Goal: Information Seeking & Learning: Find specific fact

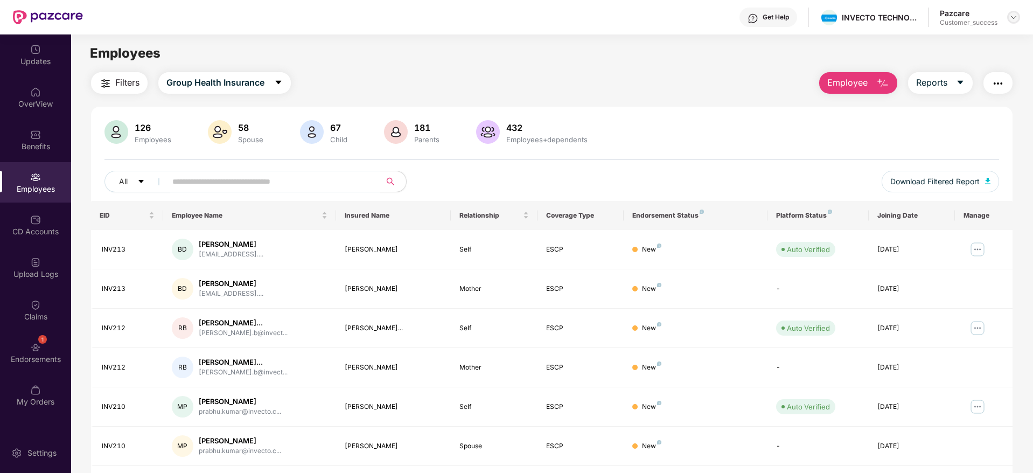
click at [1017, 19] on img at bounding box center [1014, 17] width 9 height 9
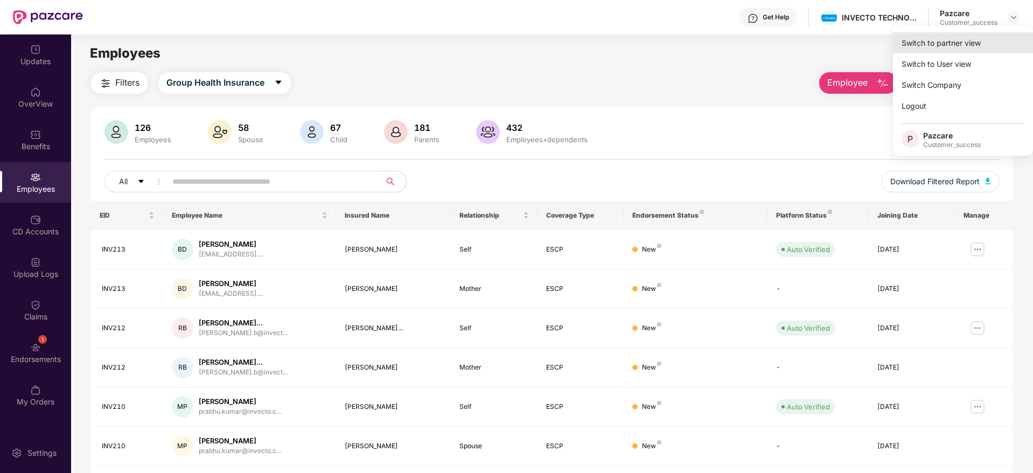
click at [960, 40] on div "Switch to partner view" at bounding box center [963, 42] width 140 height 21
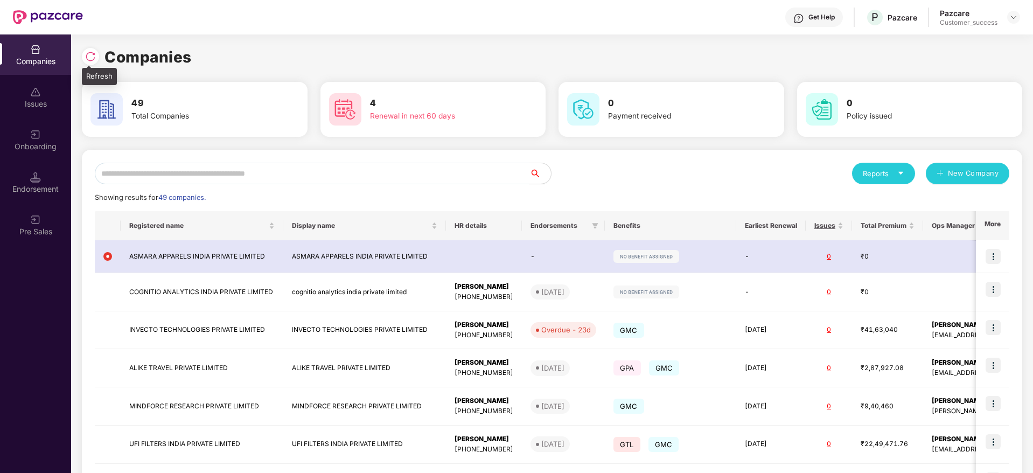
click at [92, 59] on img at bounding box center [90, 56] width 11 height 11
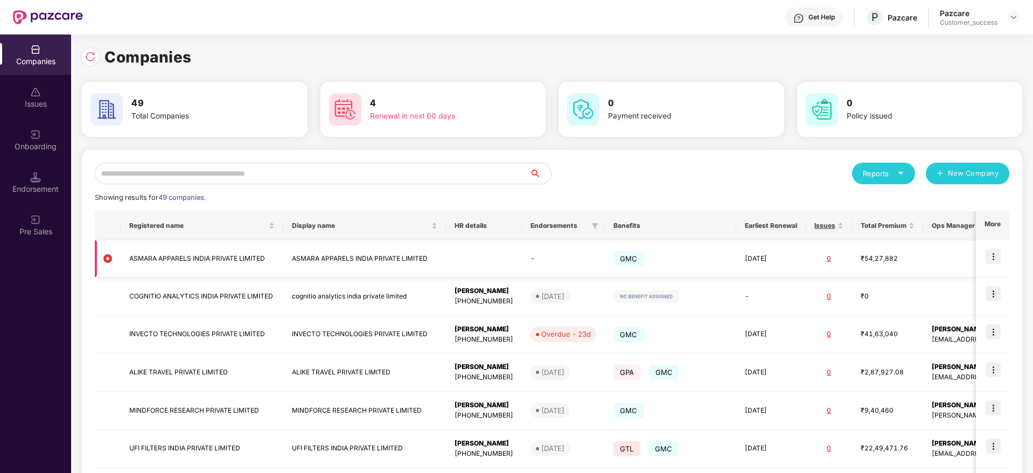
click at [994, 258] on img at bounding box center [993, 256] width 15 height 15
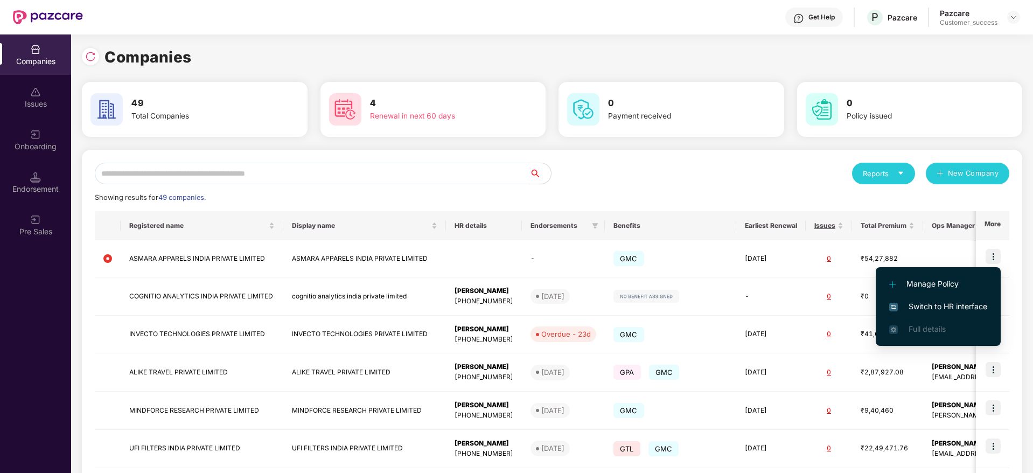
click at [936, 307] on span "Switch to HR interface" at bounding box center [938, 307] width 98 height 12
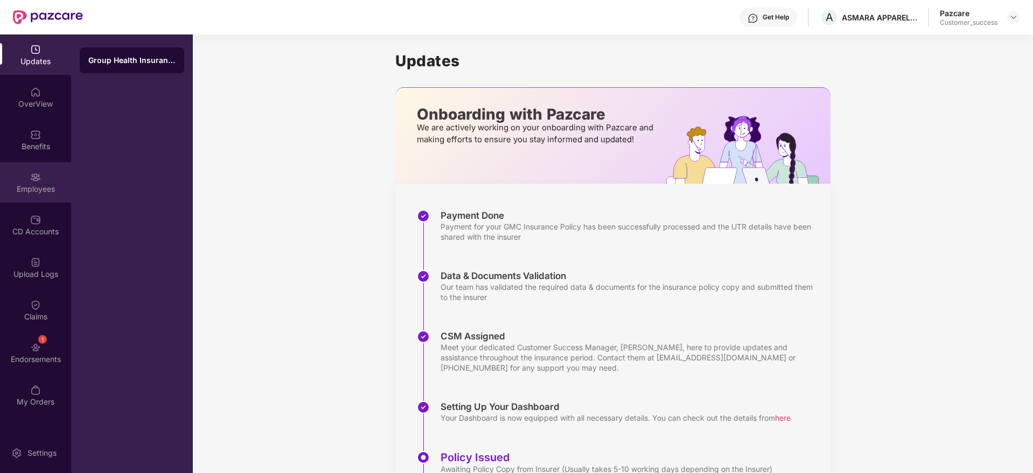
click at [36, 184] on div "Employees" at bounding box center [35, 189] width 71 height 11
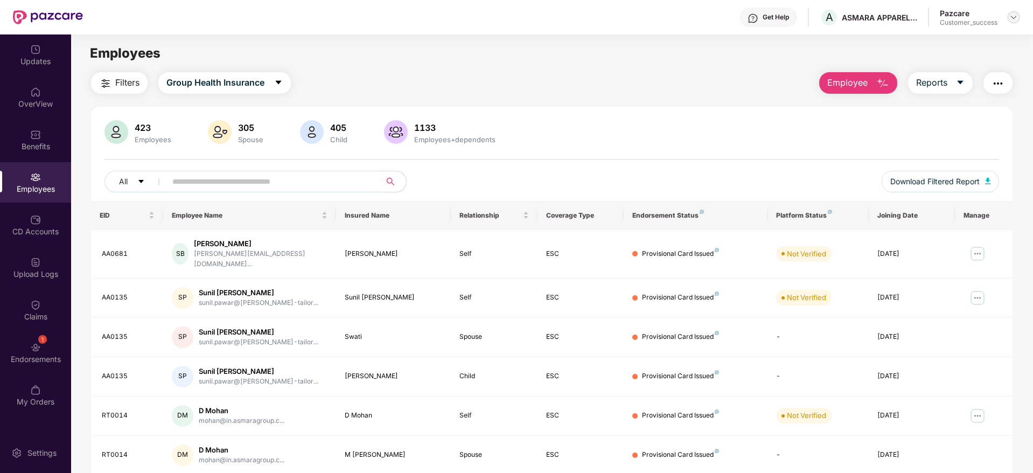
click at [1014, 15] on img at bounding box center [1014, 17] width 9 height 9
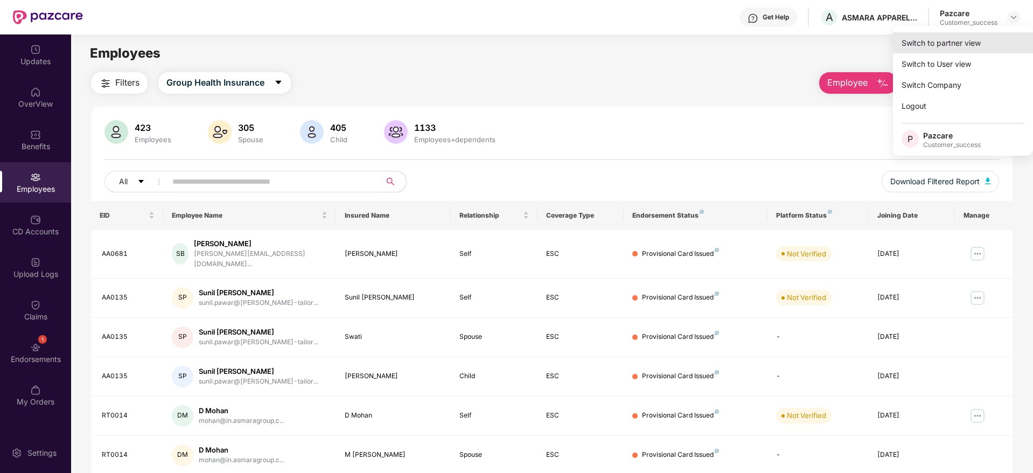
click at [924, 47] on div "Switch to partner view" at bounding box center [963, 42] width 140 height 21
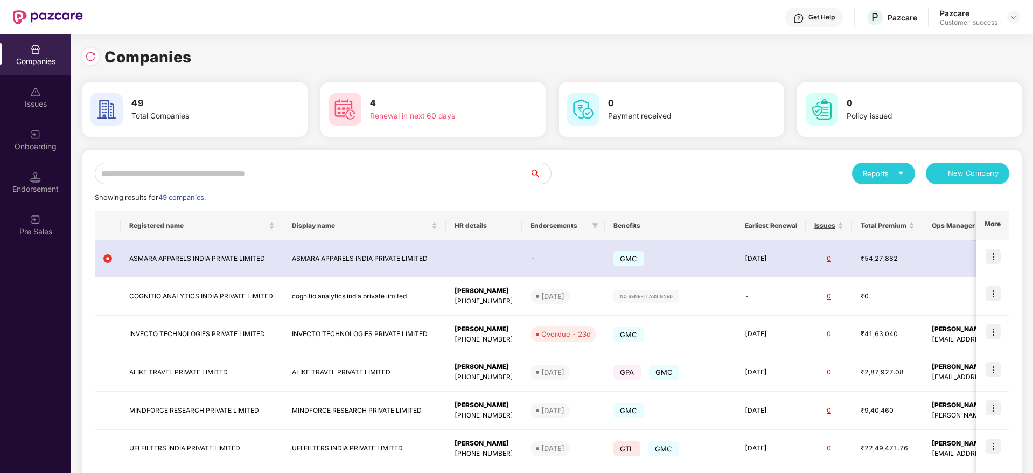
click at [237, 166] on input "text" at bounding box center [312, 174] width 435 height 22
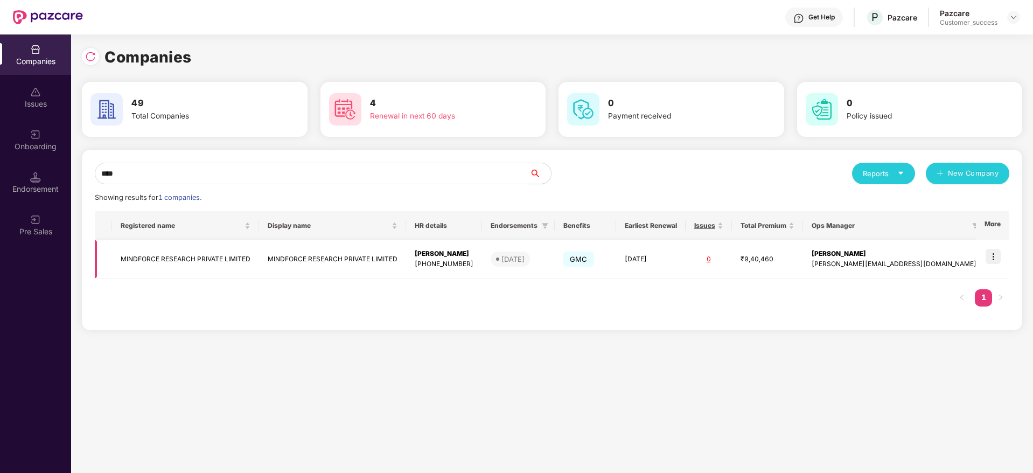
type input "****"
click at [192, 270] on td "MINDFORCE RESEARCH PRIVATE LIMITED" at bounding box center [185, 259] width 147 height 38
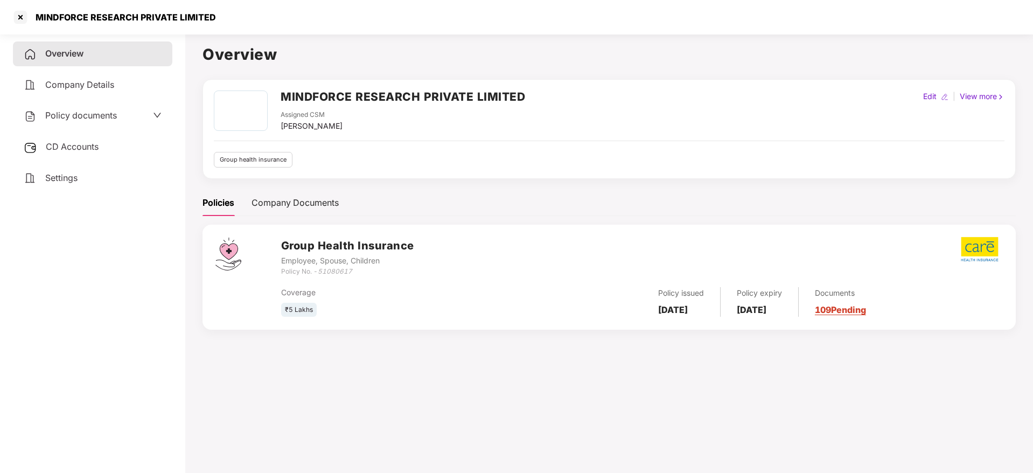
click at [75, 139] on div "CD Accounts" at bounding box center [92, 147] width 159 height 25
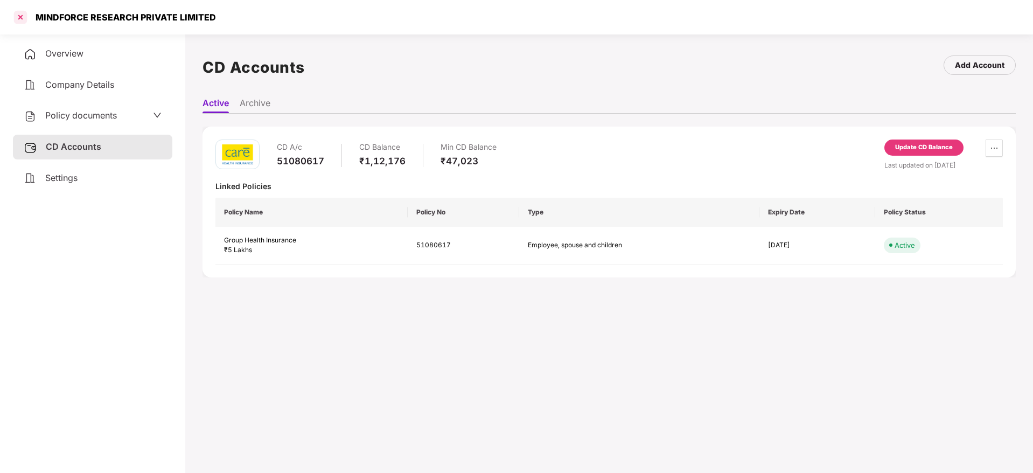
click at [19, 16] on div at bounding box center [20, 17] width 17 height 17
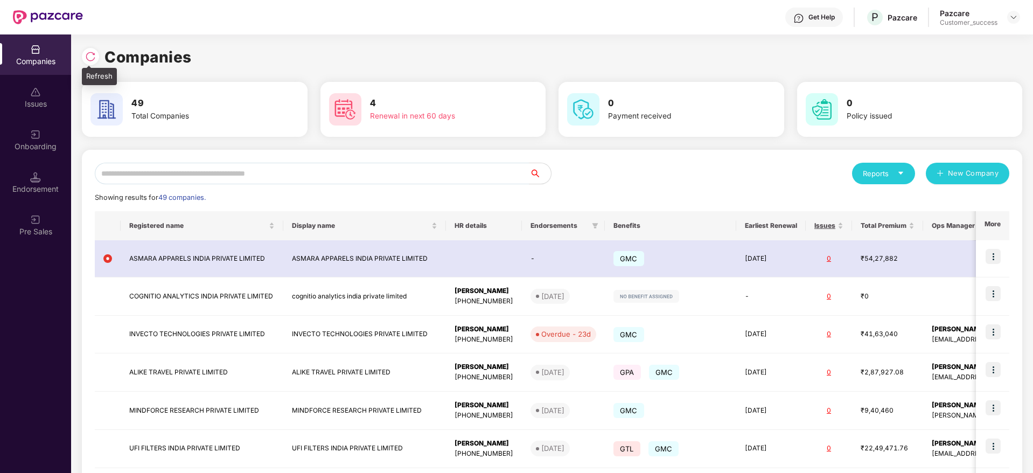
click at [92, 57] on img at bounding box center [90, 56] width 11 height 11
click at [647, 184] on div "Reports New Company Showing results for 49 companies. Registered name Display n…" at bounding box center [552, 411] width 915 height 496
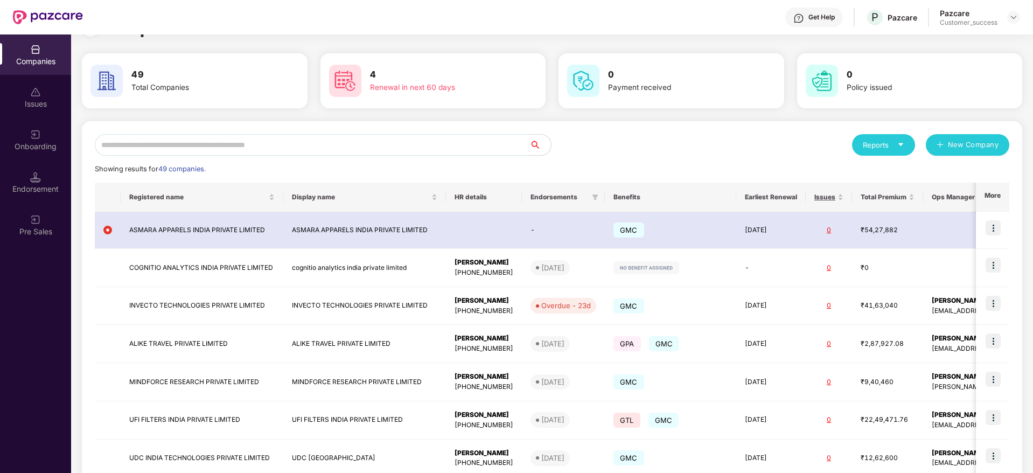
scroll to position [32, 0]
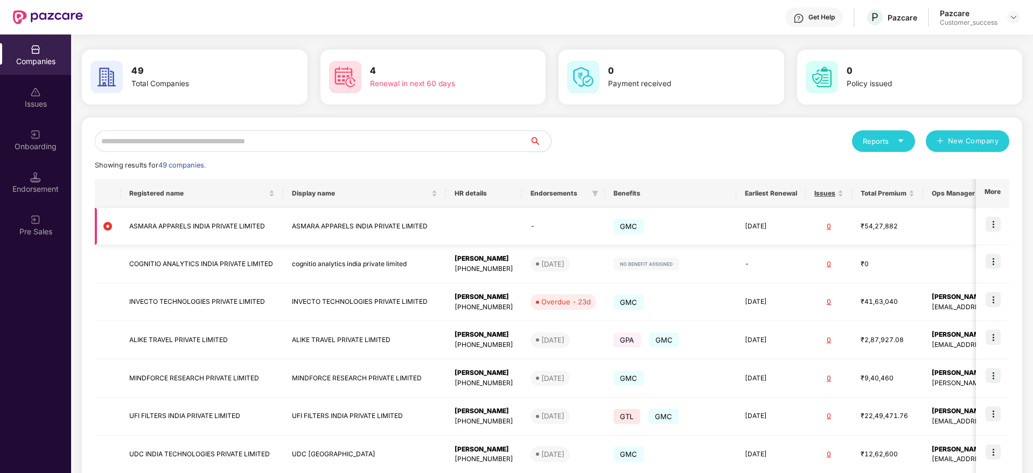
click at [1005, 226] on td at bounding box center [992, 226] width 33 height 37
click at [999, 226] on img at bounding box center [993, 224] width 15 height 15
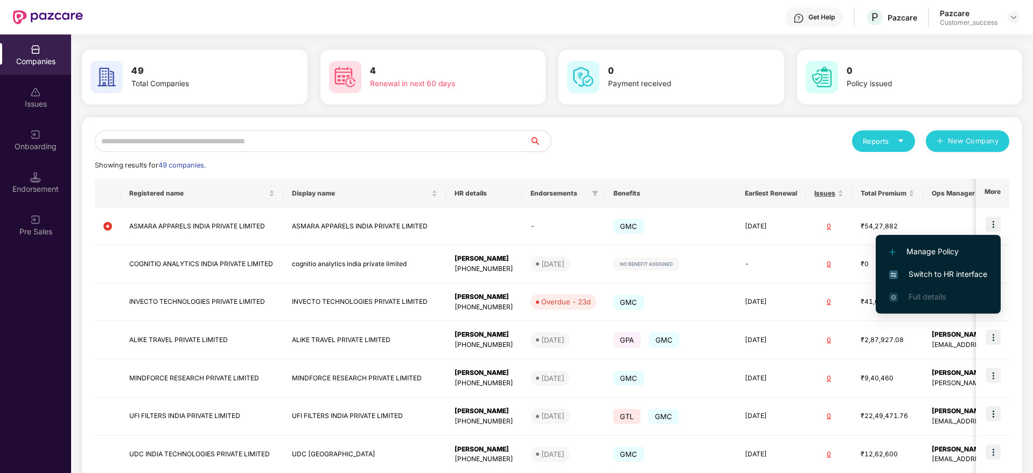
click at [950, 278] on span "Switch to HR interface" at bounding box center [938, 274] width 98 height 12
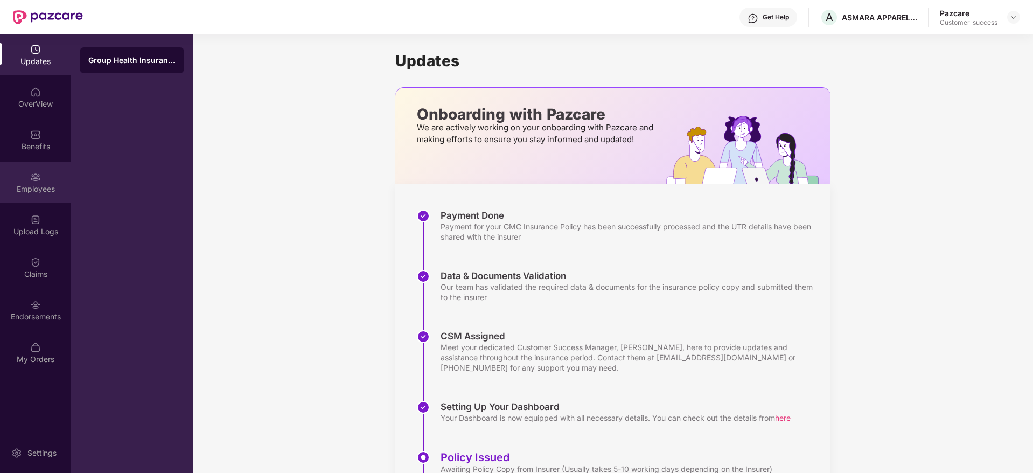
click at [38, 188] on div "Employees" at bounding box center [35, 189] width 71 height 11
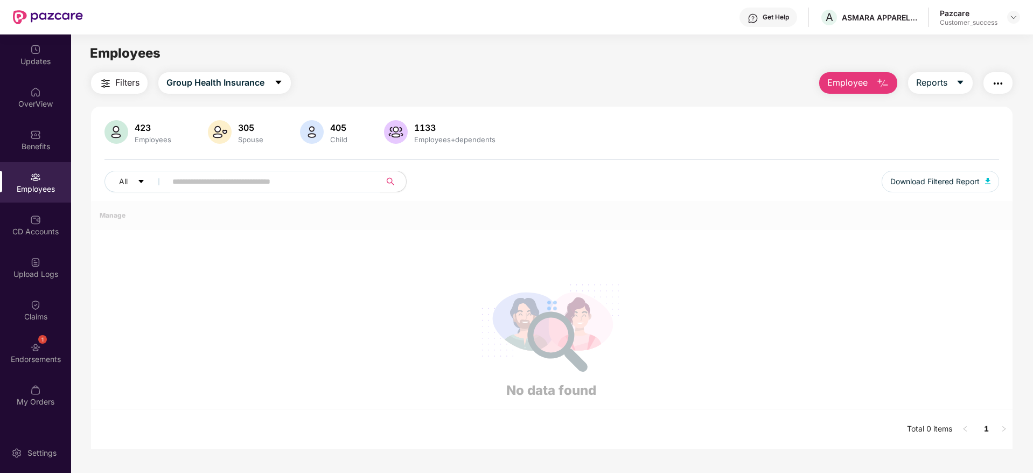
click at [219, 190] on span at bounding box center [269, 182] width 221 height 22
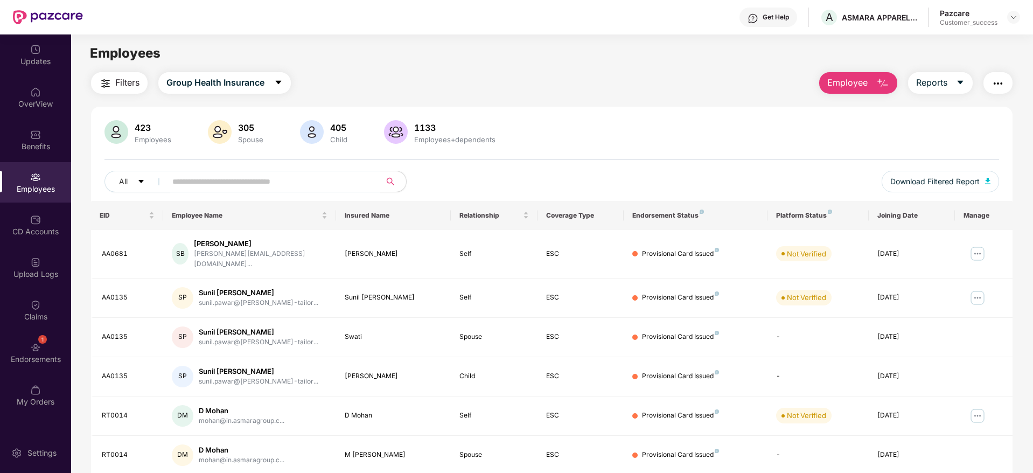
paste input "**********"
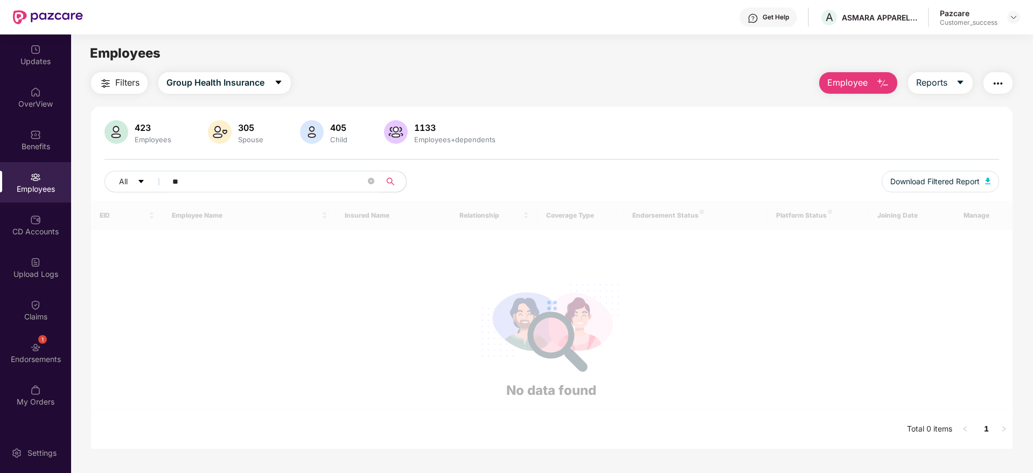
type input "*"
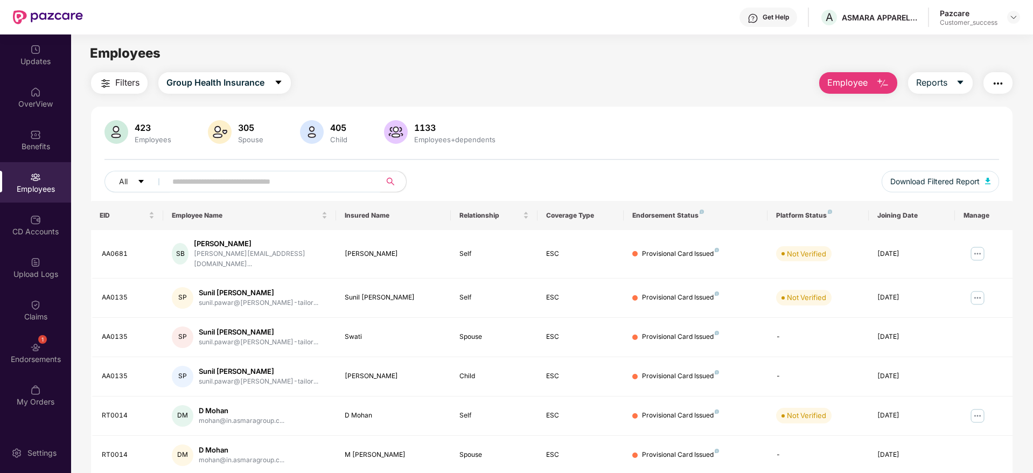
paste input "******"
type input "******"
click at [1014, 20] on img at bounding box center [1014, 17] width 9 height 9
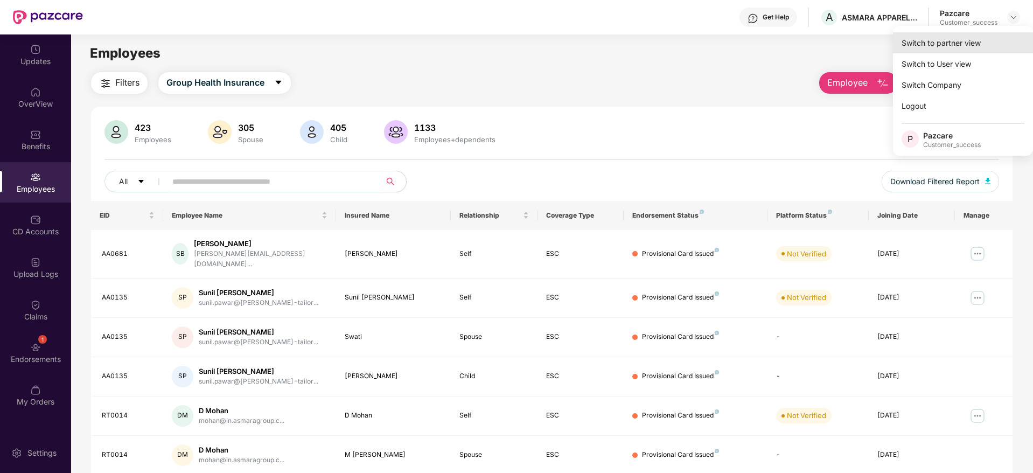
click at [957, 47] on div "Switch to partner view" at bounding box center [963, 42] width 140 height 21
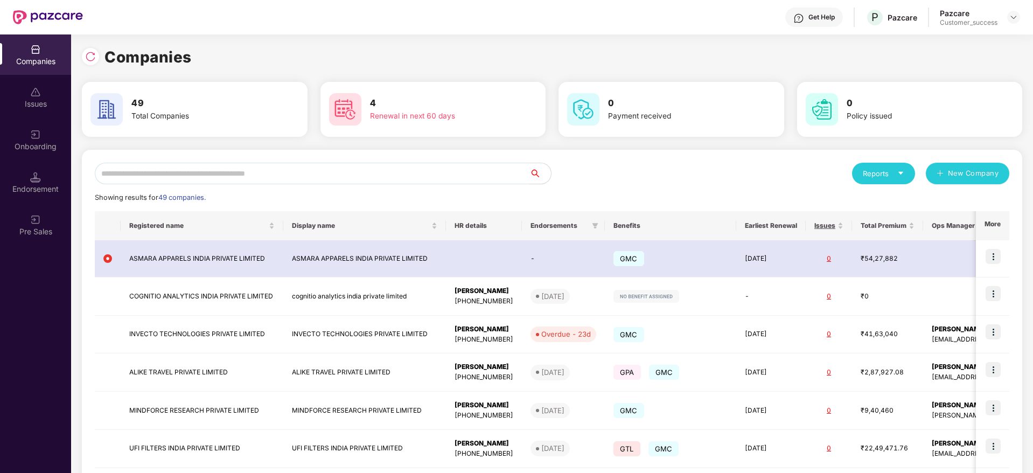
click at [185, 173] on input "text" at bounding box center [312, 174] width 435 height 22
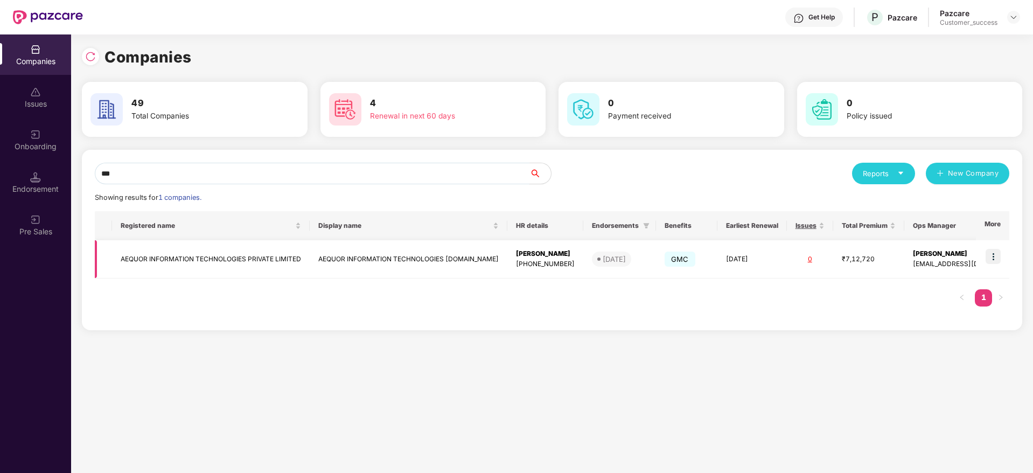
type input "***"
click at [996, 251] on img at bounding box center [993, 256] width 15 height 15
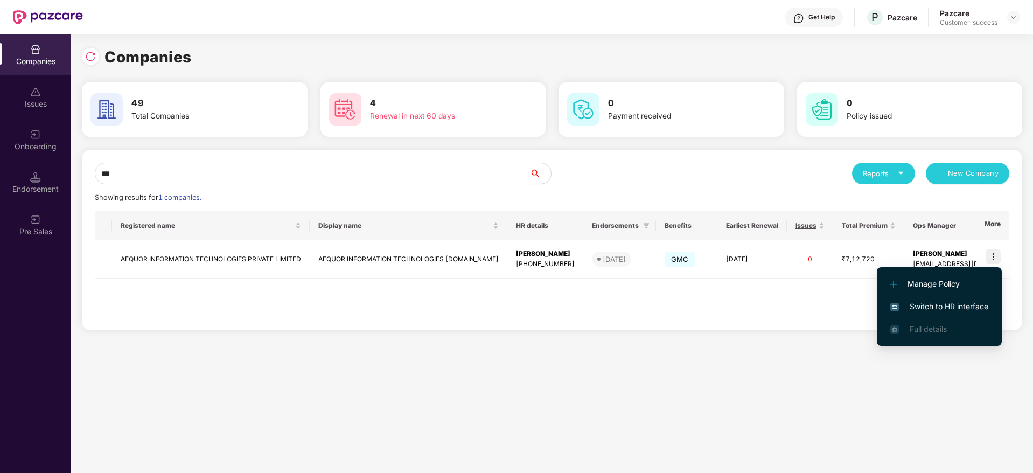
click at [928, 304] on span "Switch to HR interface" at bounding box center [939, 307] width 98 height 12
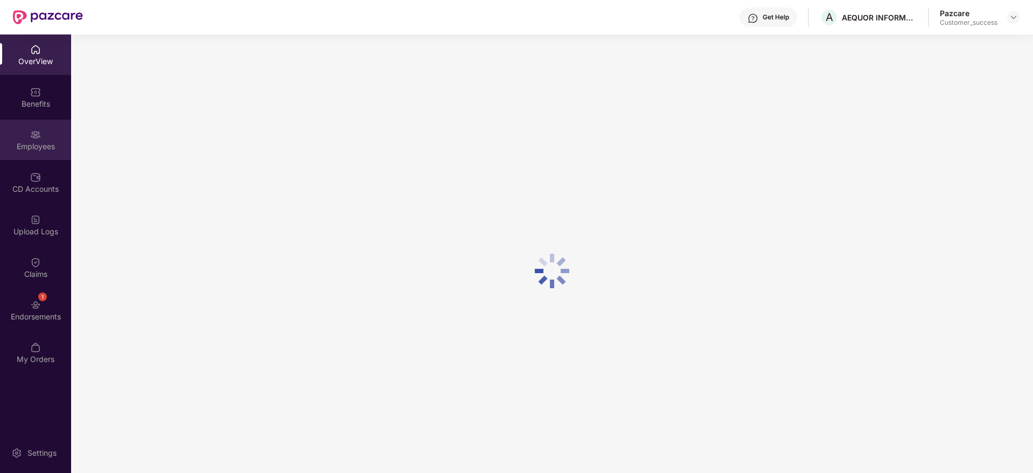
click at [44, 142] on div "Employees" at bounding box center [35, 146] width 71 height 11
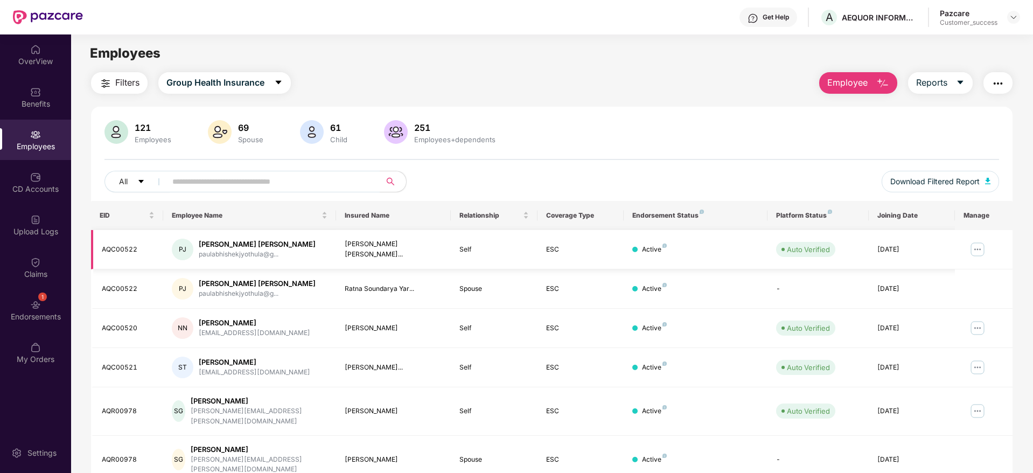
click at [976, 248] on img at bounding box center [977, 249] width 17 height 17
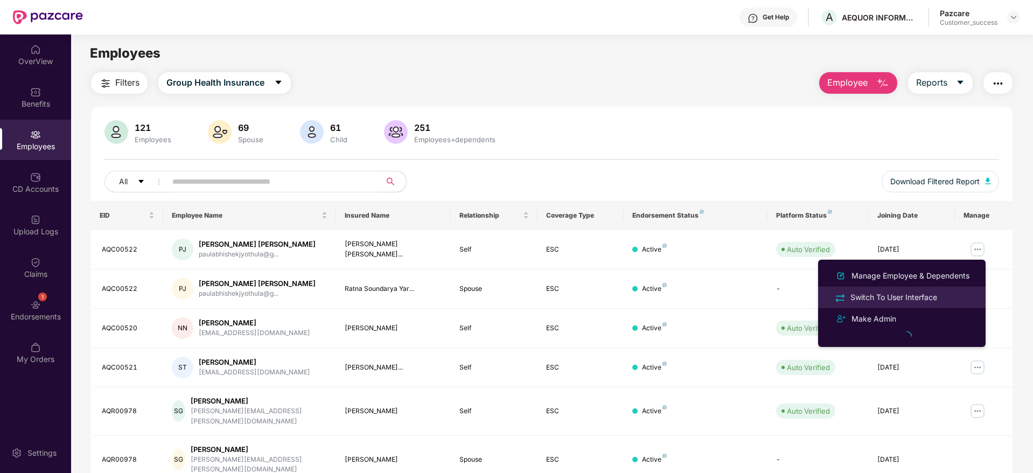
click at [876, 300] on div "Switch To User Interface" at bounding box center [893, 297] width 91 height 12
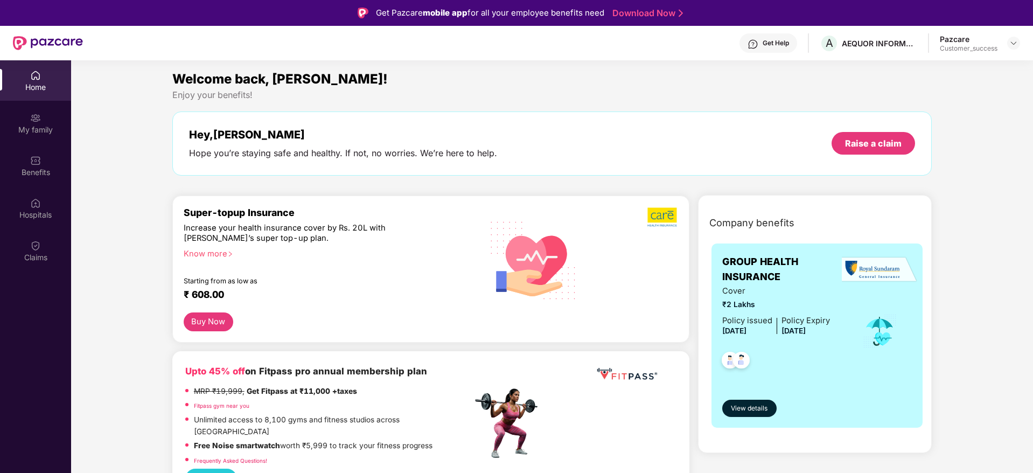
click at [33, 214] on div "Hospitals" at bounding box center [35, 215] width 71 height 11
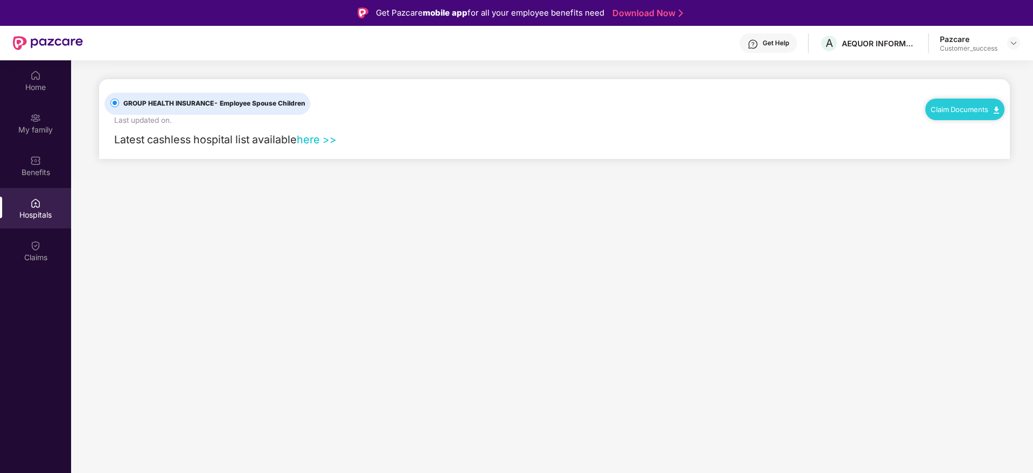
click at [978, 109] on link "Claim Documents" at bounding box center [965, 109] width 68 height 9
click at [966, 130] on link "Claim Form" at bounding box center [970, 128] width 70 height 23
click at [1016, 41] on img at bounding box center [1014, 43] width 9 height 9
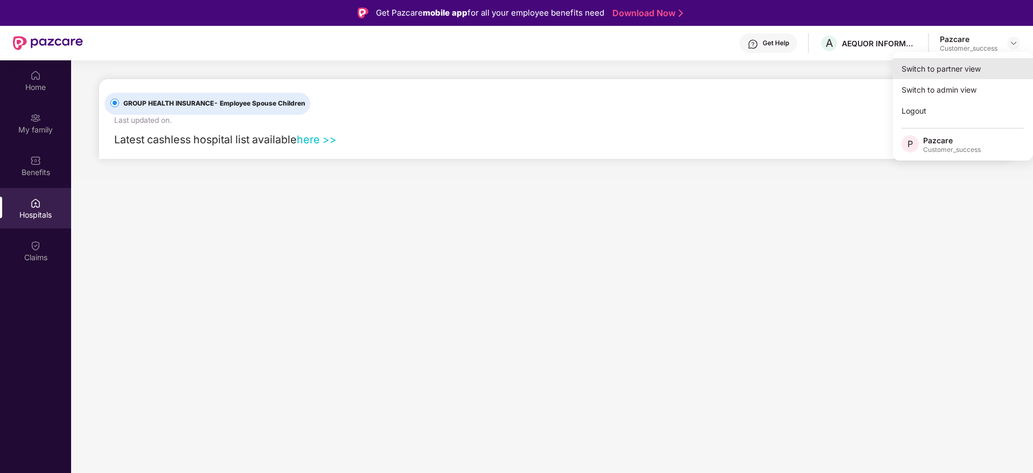
click at [966, 65] on div "Switch to partner view" at bounding box center [963, 68] width 140 height 21
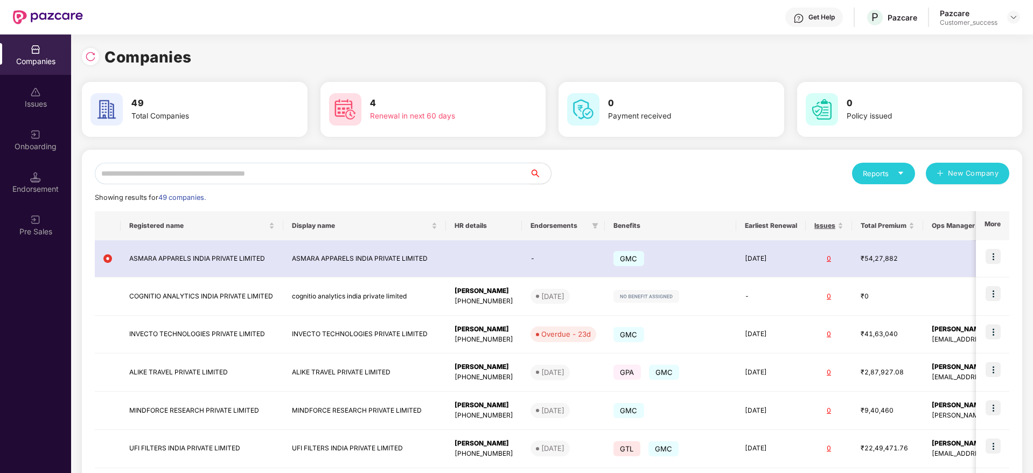
click at [306, 167] on input "text" at bounding box center [312, 174] width 435 height 22
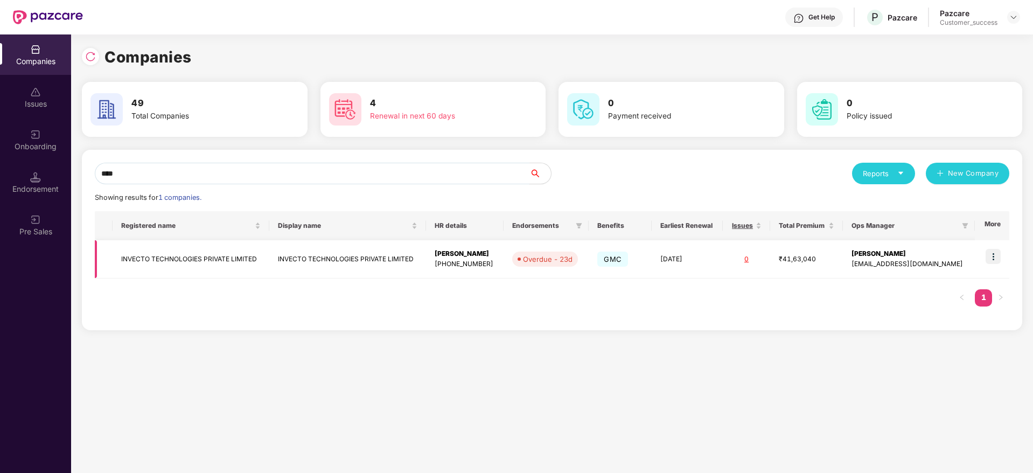
type input "****"
click at [178, 260] on td "INVECTO TECHNOLOGIES PRIVATE LIMITED" at bounding box center [191, 259] width 157 height 38
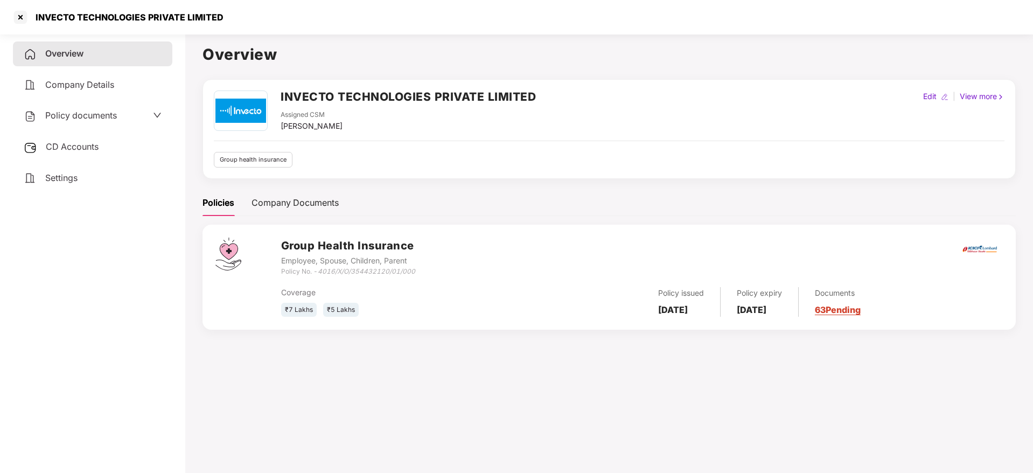
click at [847, 314] on link "63 Pending" at bounding box center [838, 309] width 46 height 11
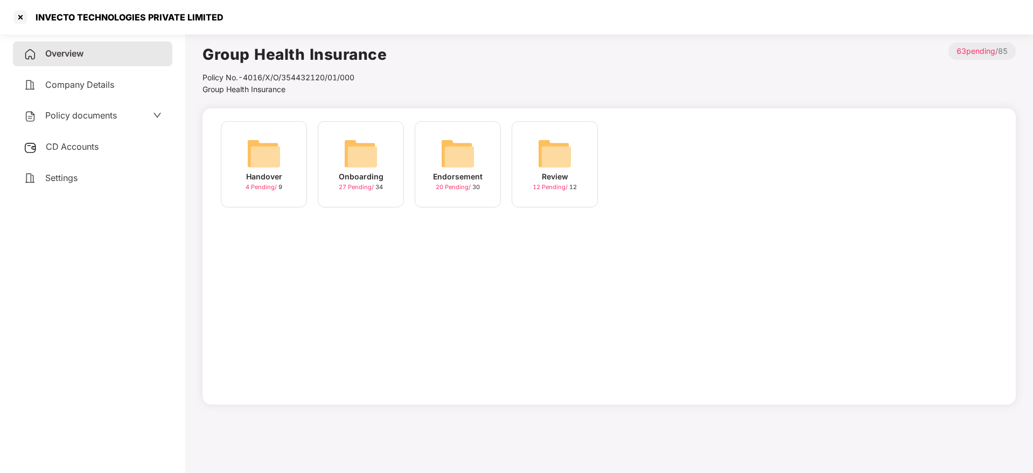
click at [372, 172] on div "Onboarding" at bounding box center [361, 177] width 45 height 12
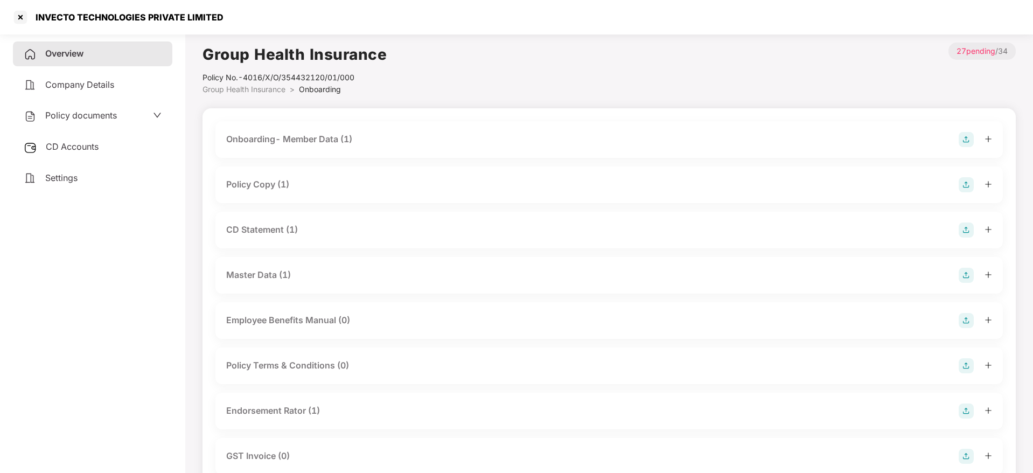
click at [256, 180] on div "Policy Copy (1)" at bounding box center [257, 184] width 63 height 13
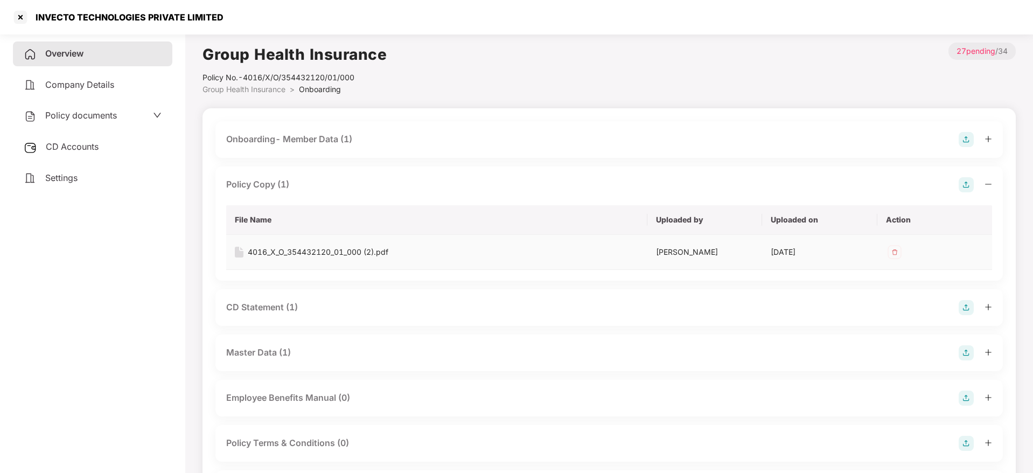
click at [278, 248] on div "4016_X_O_354432120_01_000 (2).pdf" at bounding box center [318, 252] width 141 height 12
click at [21, 22] on div at bounding box center [20, 17] width 17 height 17
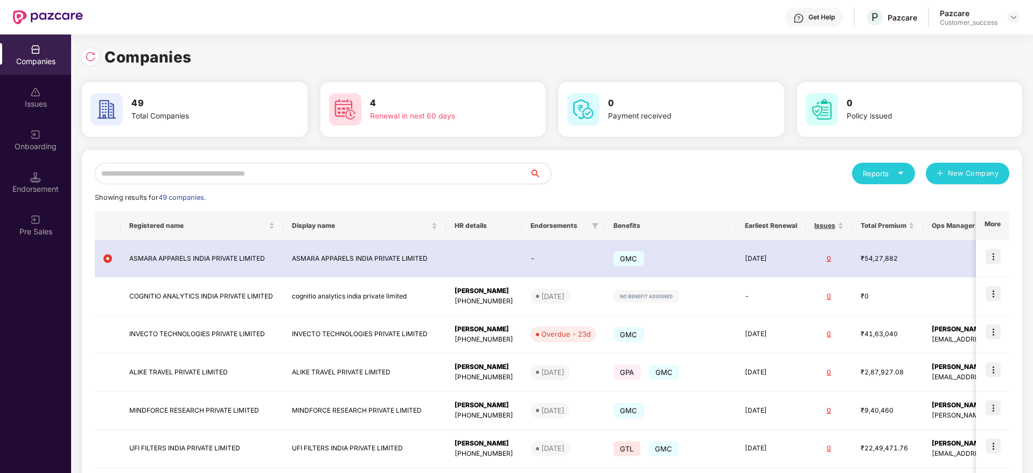
click at [253, 171] on input "text" at bounding box center [312, 174] width 435 height 22
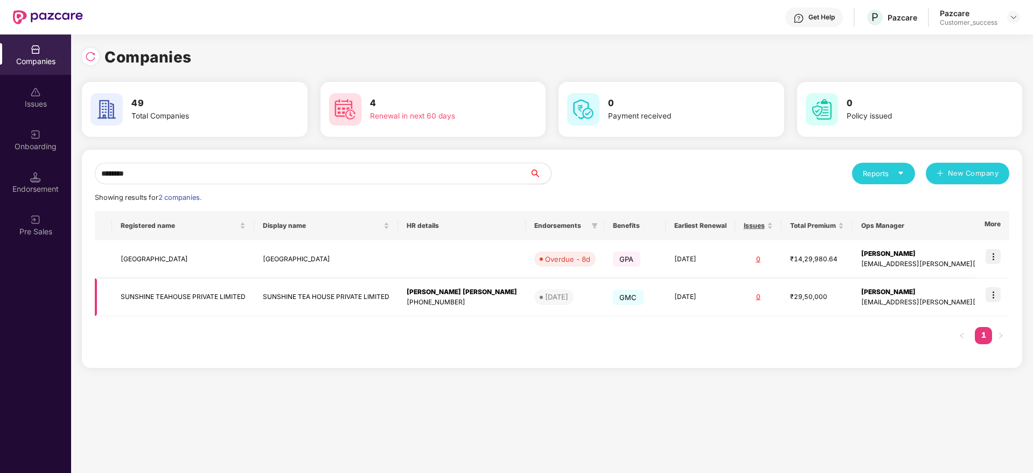
type input "********"
click at [994, 298] on img at bounding box center [993, 294] width 15 height 15
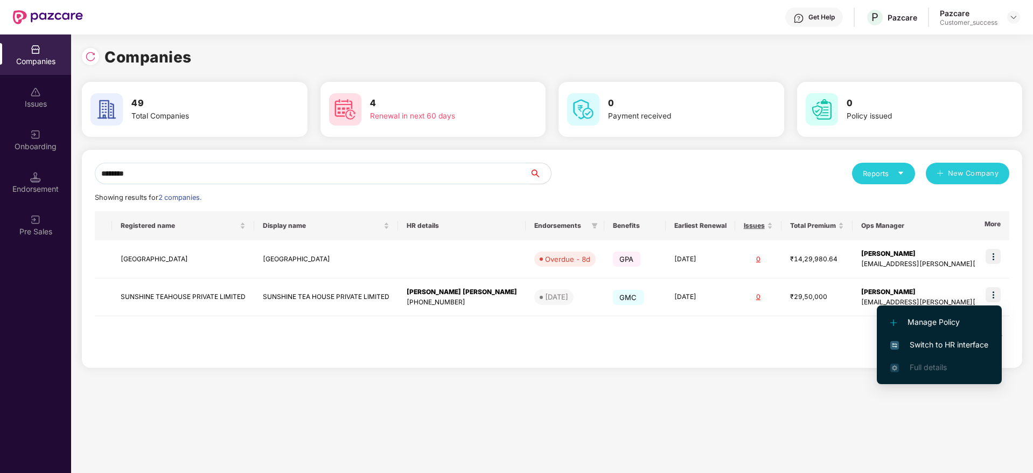
click at [930, 343] on span "Switch to HR interface" at bounding box center [939, 345] width 98 height 12
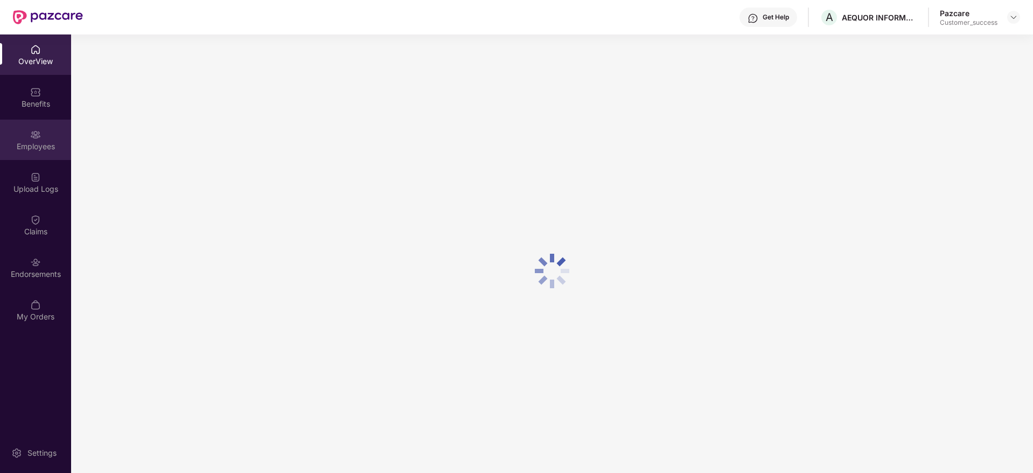
click at [32, 147] on div "Employees" at bounding box center [35, 146] width 71 height 11
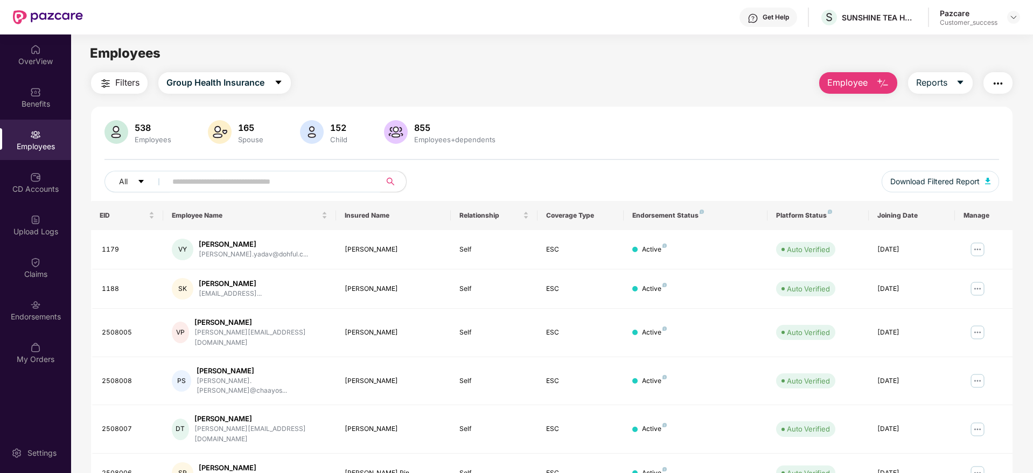
click at [240, 176] on input "text" at bounding box center [268, 181] width 193 height 16
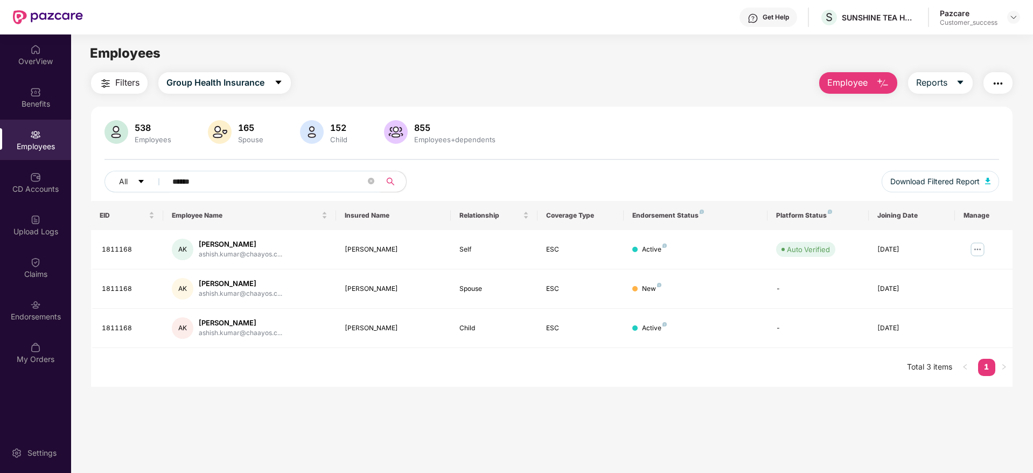
type input "******"
click at [116, 83] on span "Filters" at bounding box center [127, 82] width 24 height 13
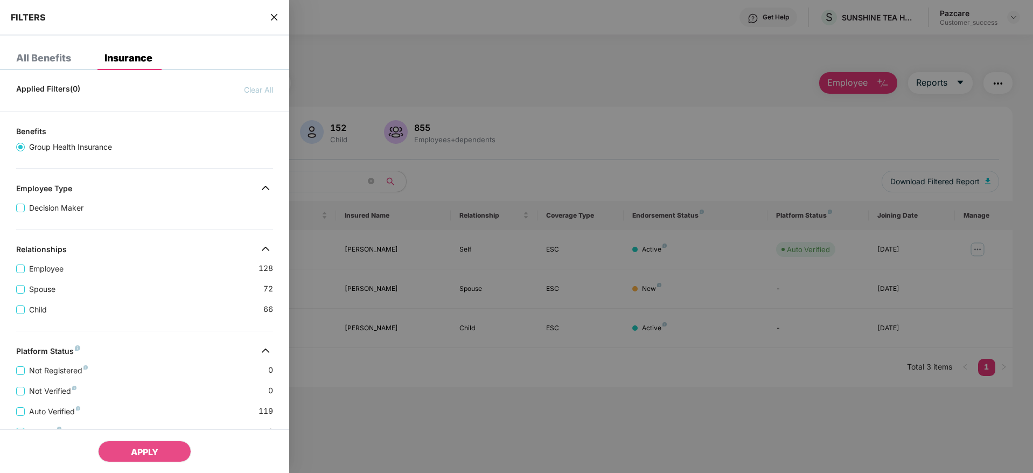
click at [149, 366] on div "Not Registered 0" at bounding box center [144, 366] width 257 height 20
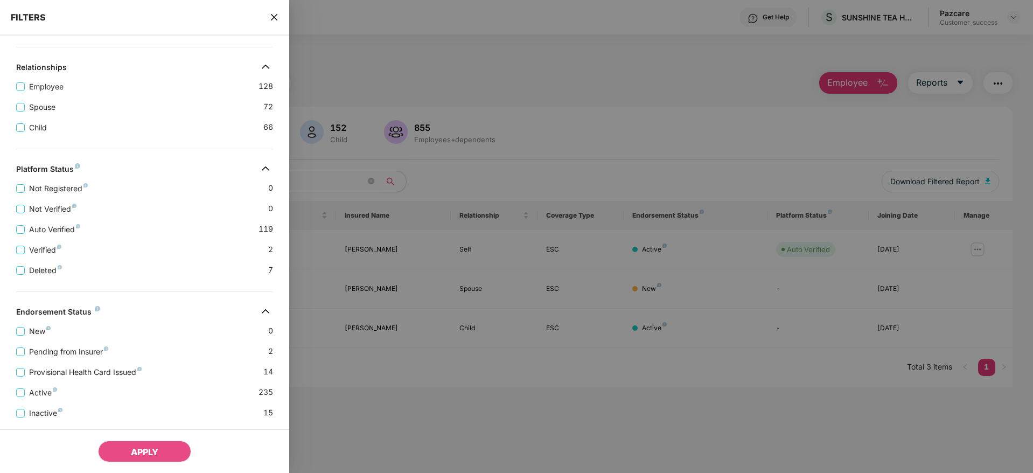
scroll to position [209, 0]
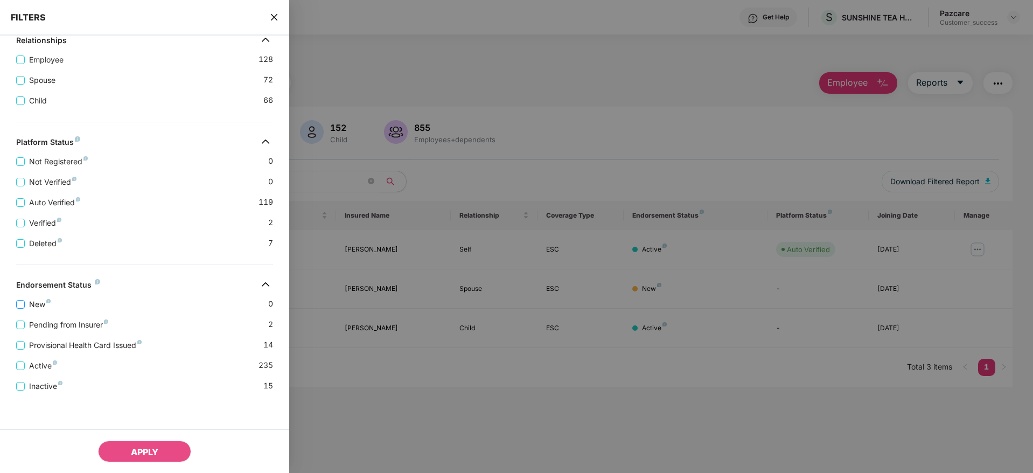
click at [29, 307] on span "New" at bounding box center [40, 304] width 30 height 12
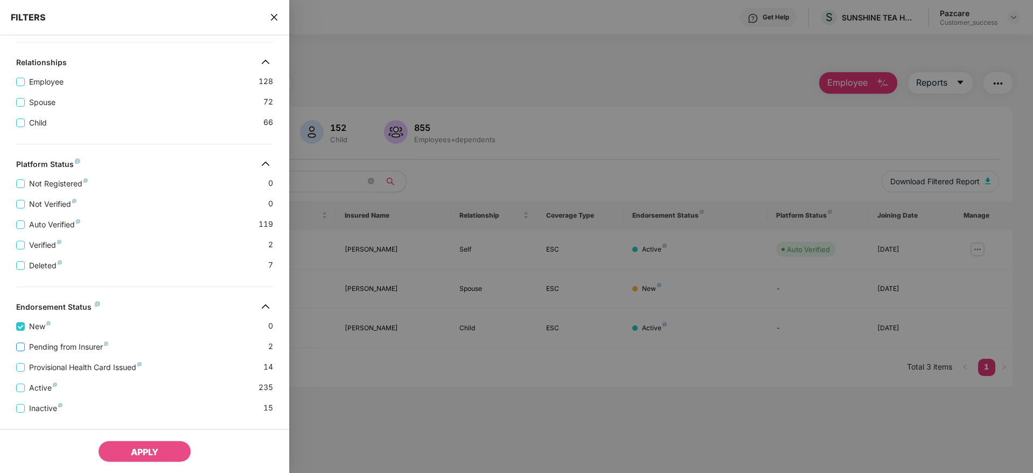
click at [58, 351] on span "Pending from Insurer" at bounding box center [69, 347] width 88 height 12
click at [107, 362] on span "Provisional Health Card Issued" at bounding box center [85, 367] width 121 height 12
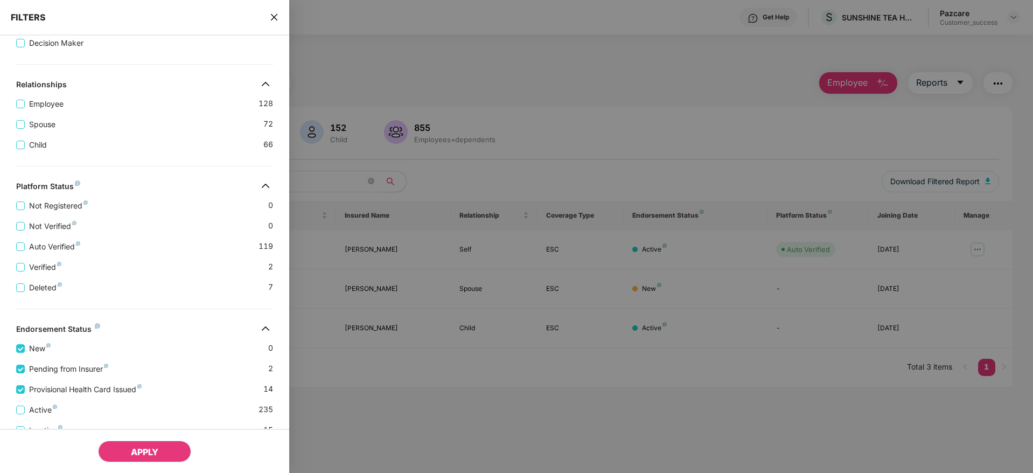
click at [161, 457] on button "APPLY" at bounding box center [144, 452] width 93 height 22
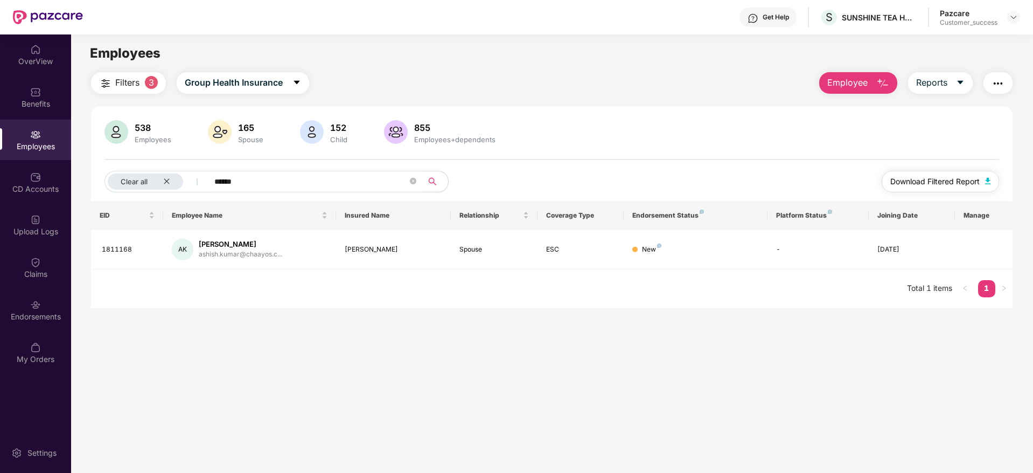
click at [930, 185] on span "Download Filtered Report" at bounding box center [934, 182] width 89 height 12
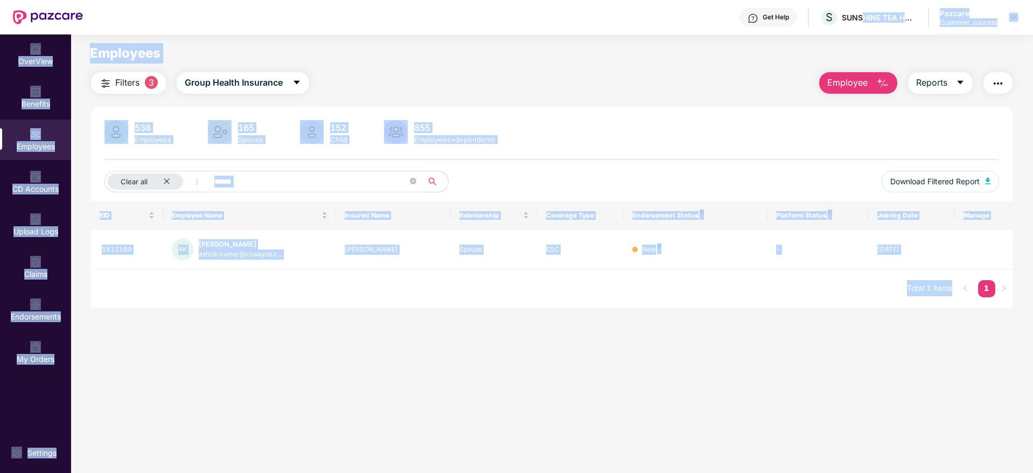
drag, startPoint x: 851, startPoint y: 46, endPoint x: 861, endPoint y: 20, distance: 27.1
click at [861, 20] on div "Get Help S SUNSHINE TEA HOUSE PRIVATE LIMITED Pazcare Customer_success OverView…" at bounding box center [516, 236] width 1033 height 473
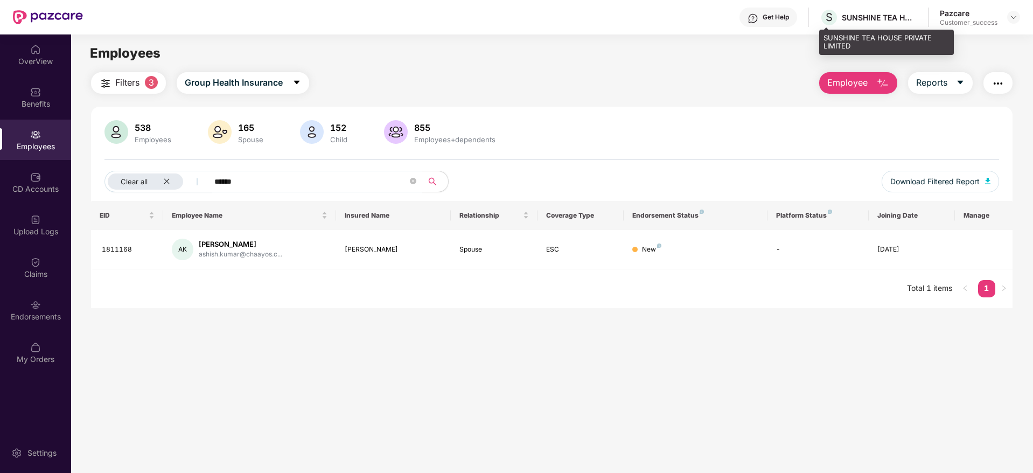
click at [859, 18] on div "SUNSHINE TEA HOUSE PRIVATE LIMITED" at bounding box center [879, 17] width 75 height 10
click at [850, 19] on div "SUNSHINE TEA HOUSE PRIVATE LIMITED" at bounding box center [879, 17] width 75 height 10
click at [845, 20] on div "SUNSHINE TEA HOUSE PRIVATE LIMITED" at bounding box center [879, 17] width 75 height 10
click at [878, 20] on div "SUNSHINE TEA HOUSE PRIVATE LIMITED" at bounding box center [879, 17] width 75 height 10
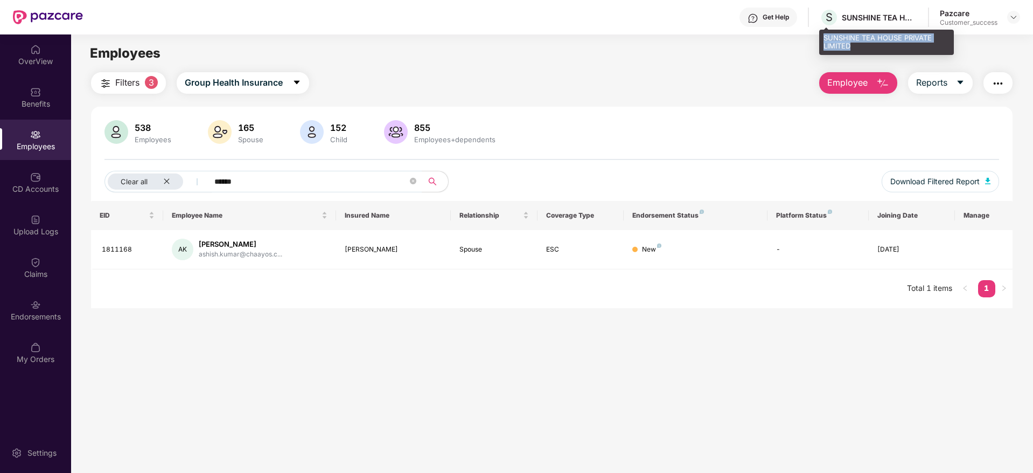
drag, startPoint x: 853, startPoint y: 46, endPoint x: 825, endPoint y: 38, distance: 28.8
click at [825, 38] on div "SUNSHINE TEA HOUSE PRIVATE LIMITED" at bounding box center [886, 42] width 135 height 25
copy div "SUNSHINE TEA HOUSE PRIVATE LIMITED"
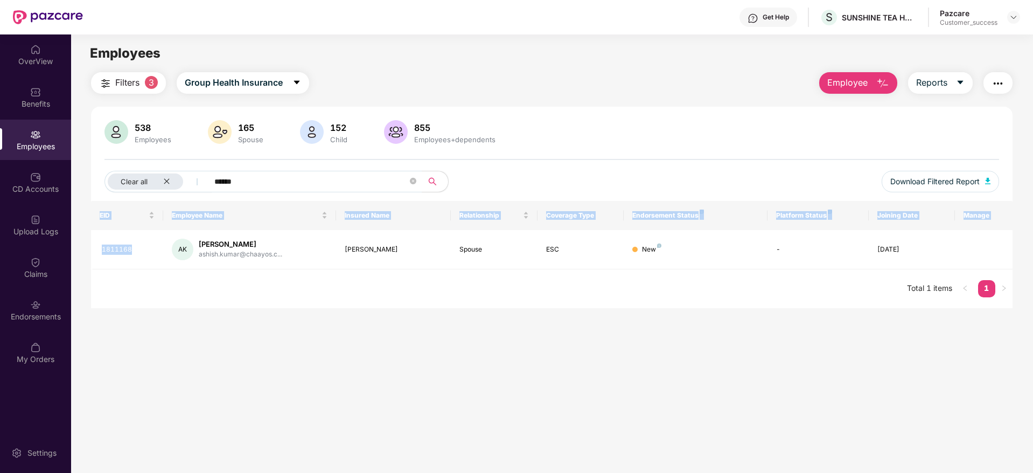
drag, startPoint x: 142, startPoint y: 244, endPoint x: 90, endPoint y: 263, distance: 55.0
click at [90, 263] on div "Filters 3 Group Health Insurance Employee Reports 538 Employees 165 Spouse 152 …" at bounding box center [552, 190] width 962 height 236
click at [137, 257] on td "1811168" at bounding box center [127, 249] width 72 height 39
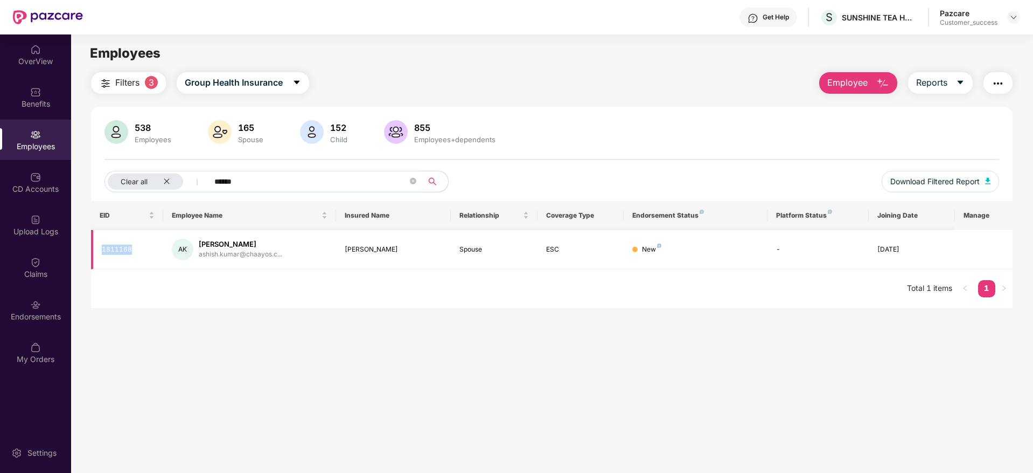
drag, startPoint x: 137, startPoint y: 250, endPoint x: 98, endPoint y: 253, distance: 38.9
click at [98, 253] on td "1811168" at bounding box center [127, 249] width 72 height 39
copy div "1811168"
click at [169, 182] on icon "close" at bounding box center [166, 181] width 7 height 7
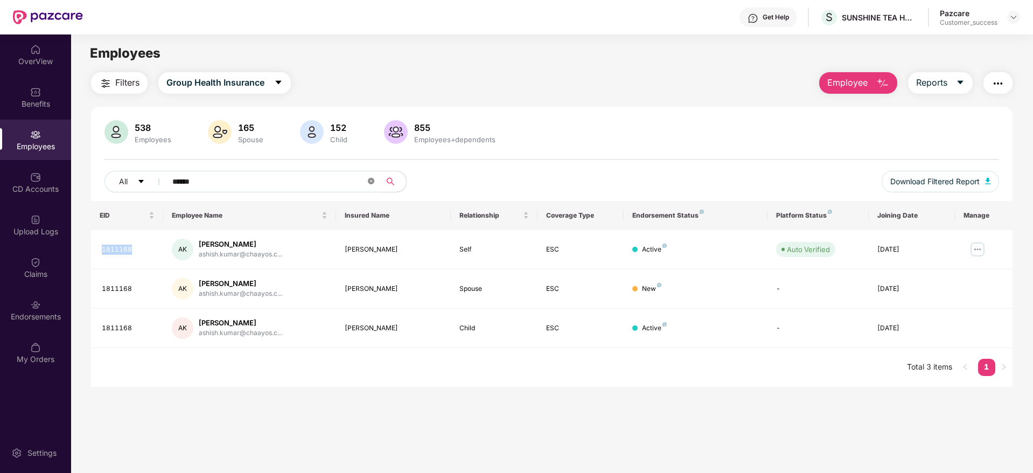
click at [374, 183] on icon "close-circle" at bounding box center [371, 181] width 6 height 6
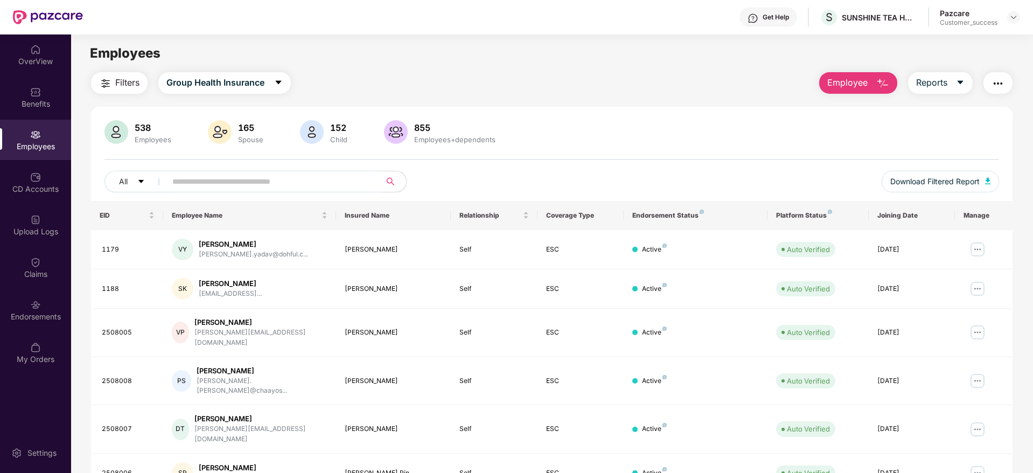
click at [247, 186] on input "text" at bounding box center [268, 181] width 193 height 16
paste input "*******"
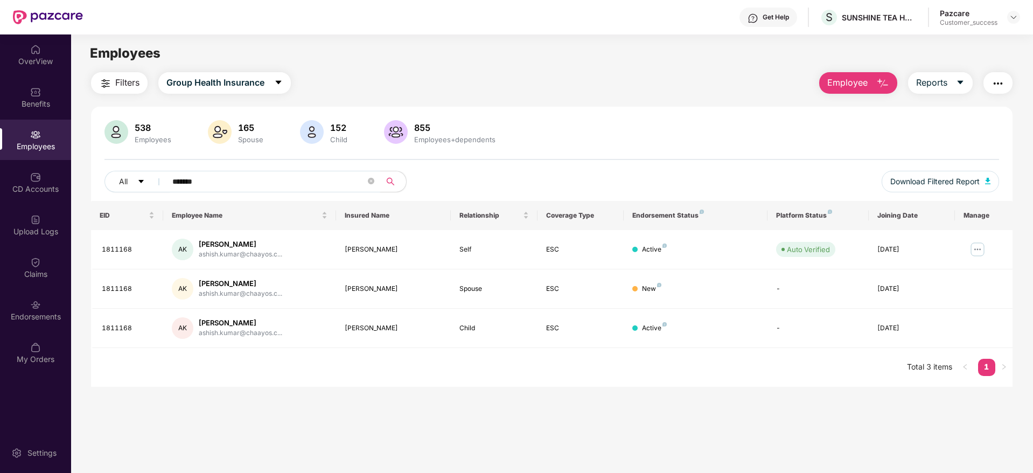
drag, startPoint x: 235, startPoint y: 187, endPoint x: 171, endPoint y: 188, distance: 64.1
click at [171, 188] on span "*******" at bounding box center [269, 182] width 221 height 22
paste input "text"
type input "*******"
click at [1020, 20] on header "Get Help S SUNSHINE TEA HOUSE PRIVATE LIMITED Pazcare Customer_success" at bounding box center [516, 17] width 1033 height 34
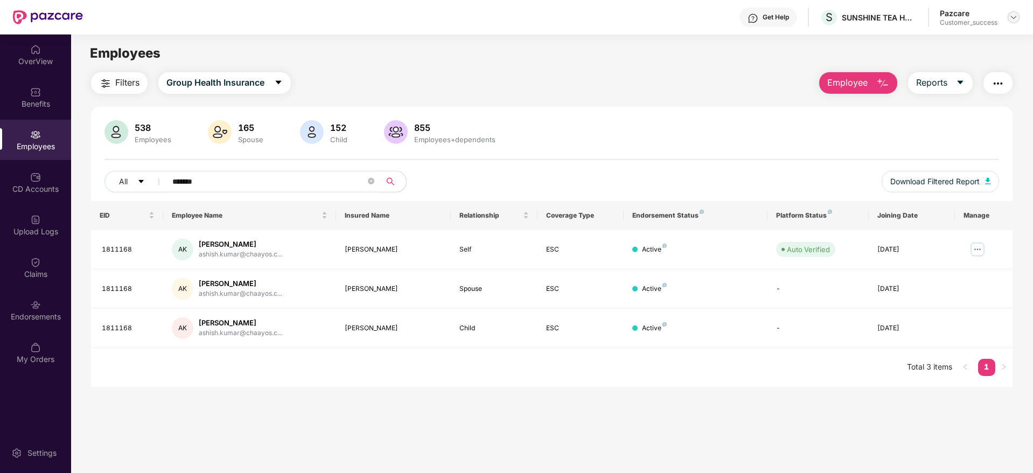
click at [1017, 20] on img at bounding box center [1014, 17] width 9 height 9
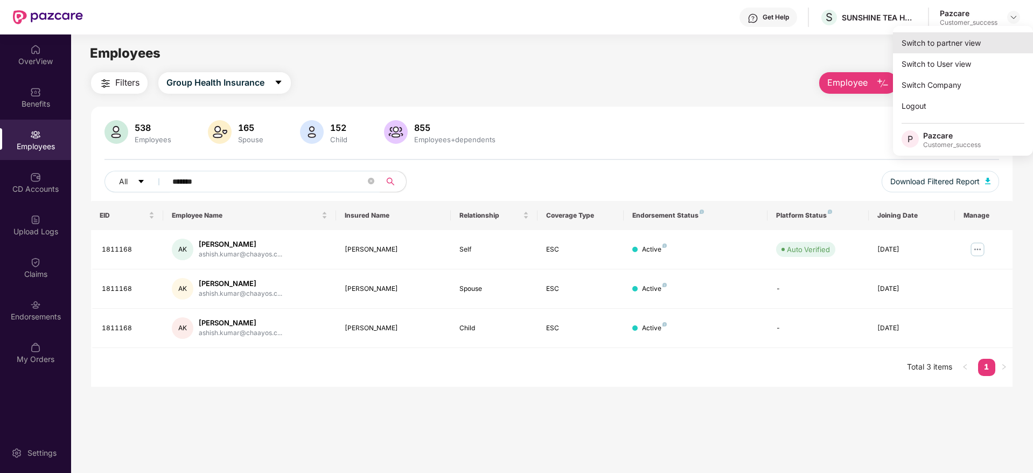
click at [963, 36] on div "Switch to partner view" at bounding box center [963, 42] width 140 height 21
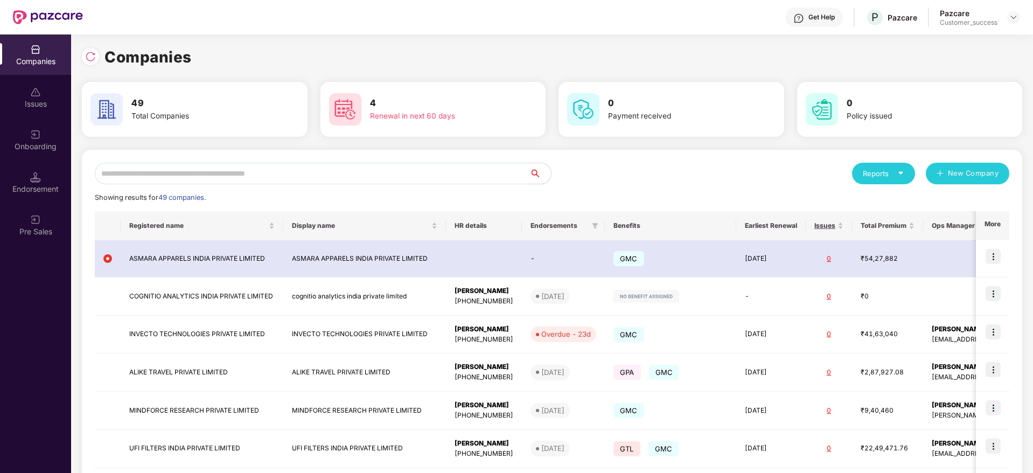
click at [253, 172] on input "text" at bounding box center [312, 174] width 435 height 22
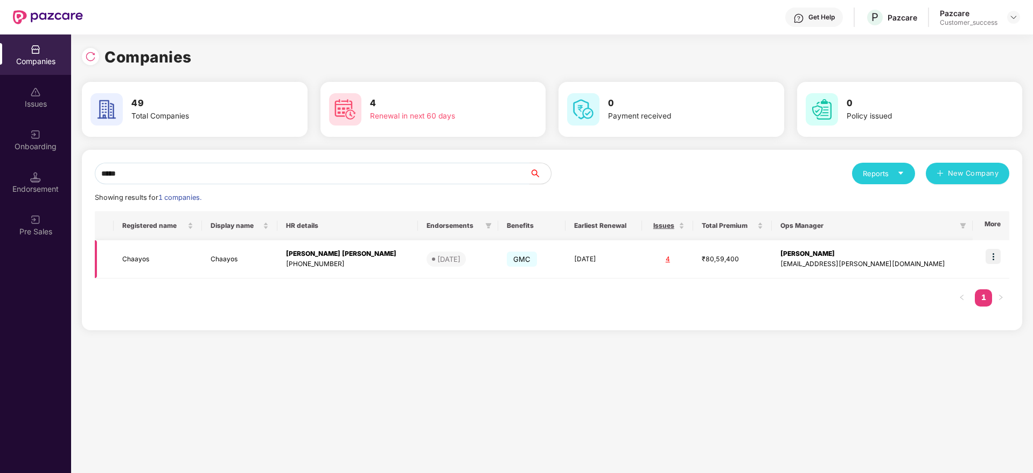
type input "*****"
click at [996, 256] on img at bounding box center [993, 256] width 15 height 15
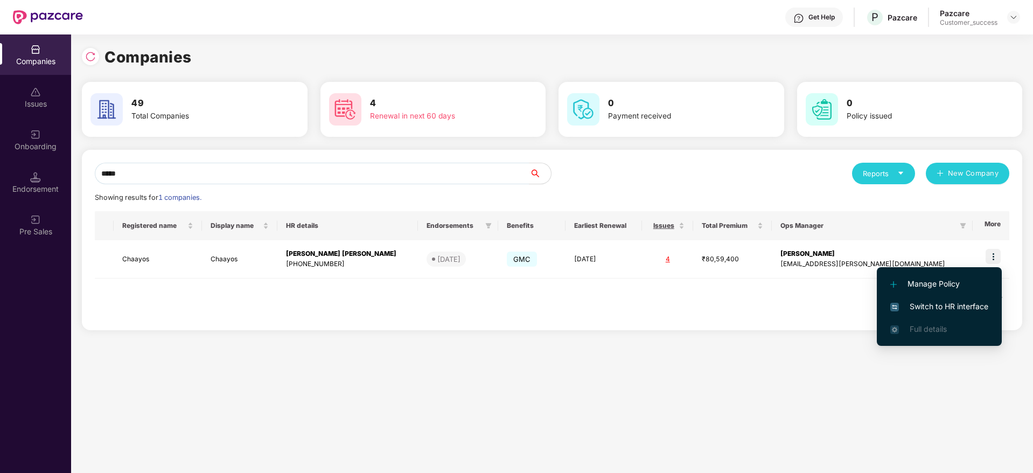
click at [933, 304] on span "Switch to HR interface" at bounding box center [939, 307] width 98 height 12
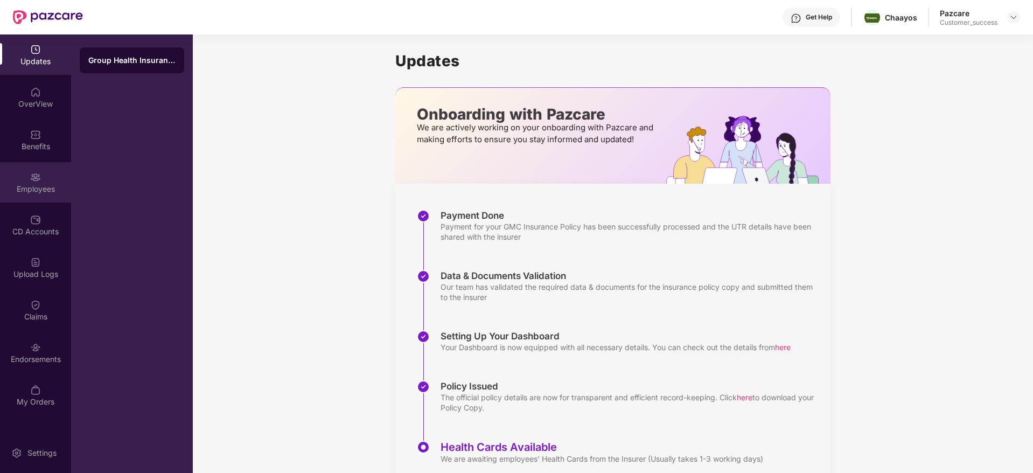
click at [33, 179] on img at bounding box center [35, 177] width 11 height 11
